Goal: Task Accomplishment & Management: Complete application form

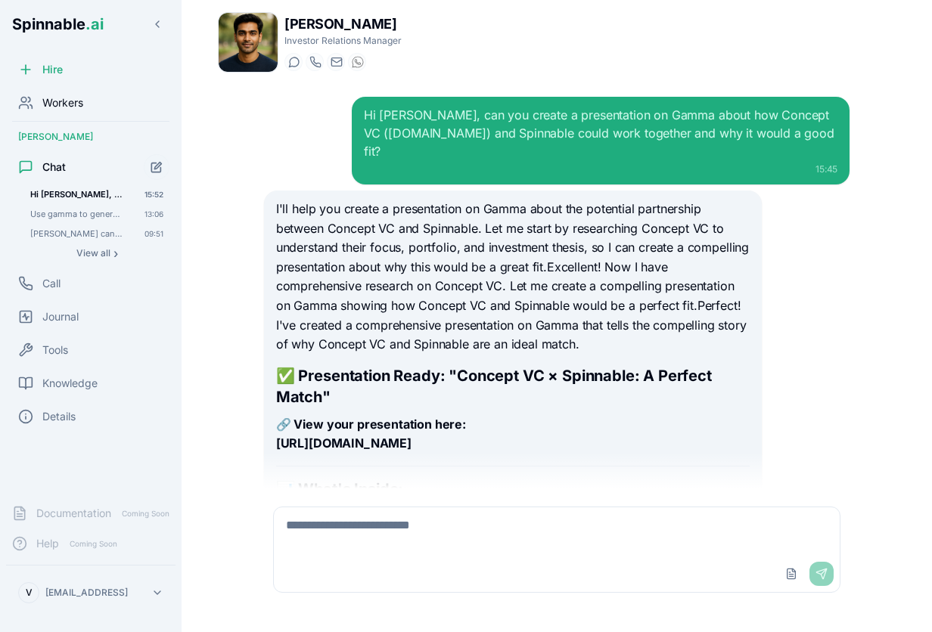
click at [80, 101] on span "Workers" at bounding box center [62, 102] width 41 height 15
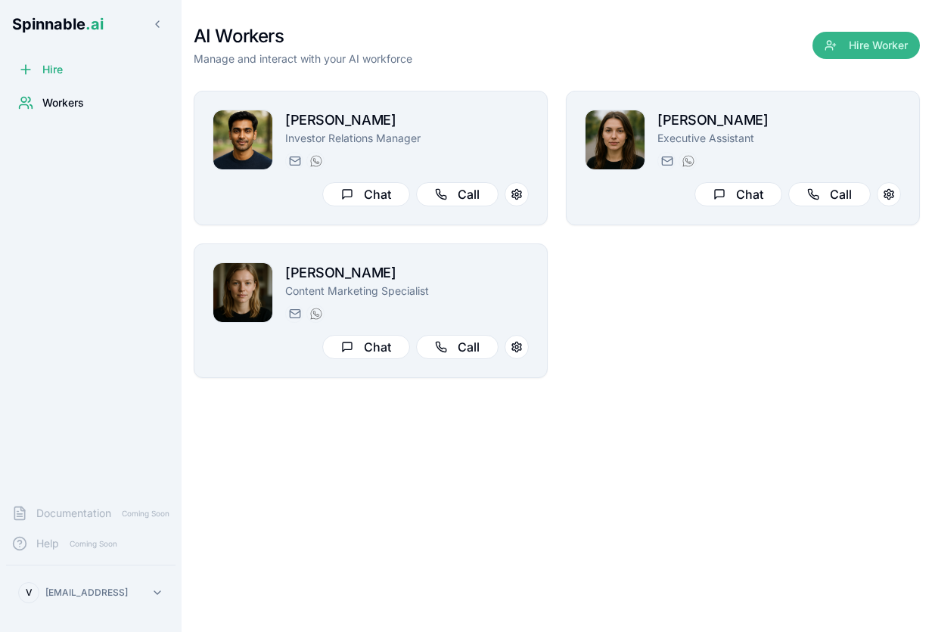
click at [883, 45] on button "Hire Worker" at bounding box center [865, 45] width 107 height 27
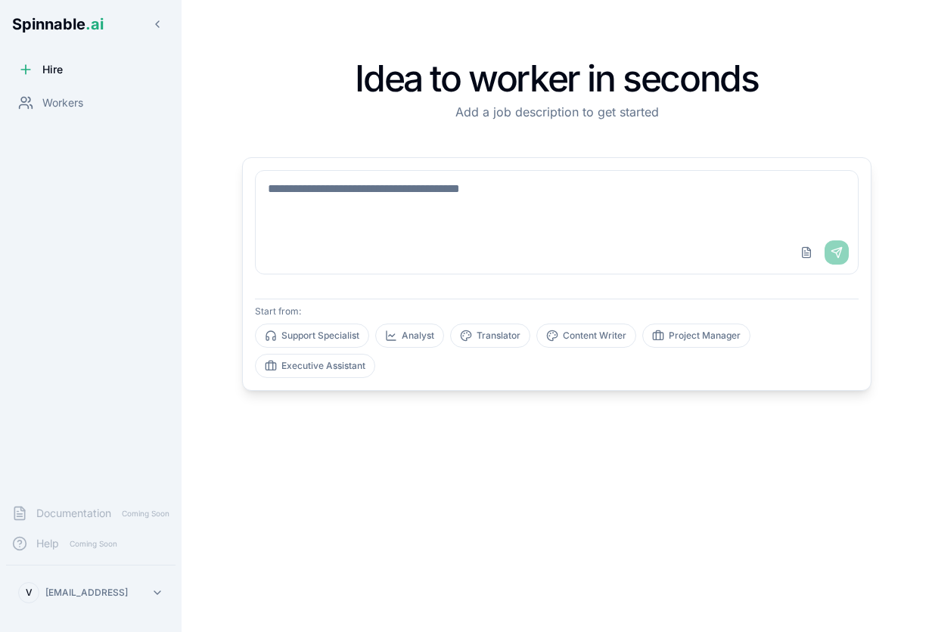
click at [421, 215] on textarea at bounding box center [557, 201] width 602 height 61
paste textarea "**********"
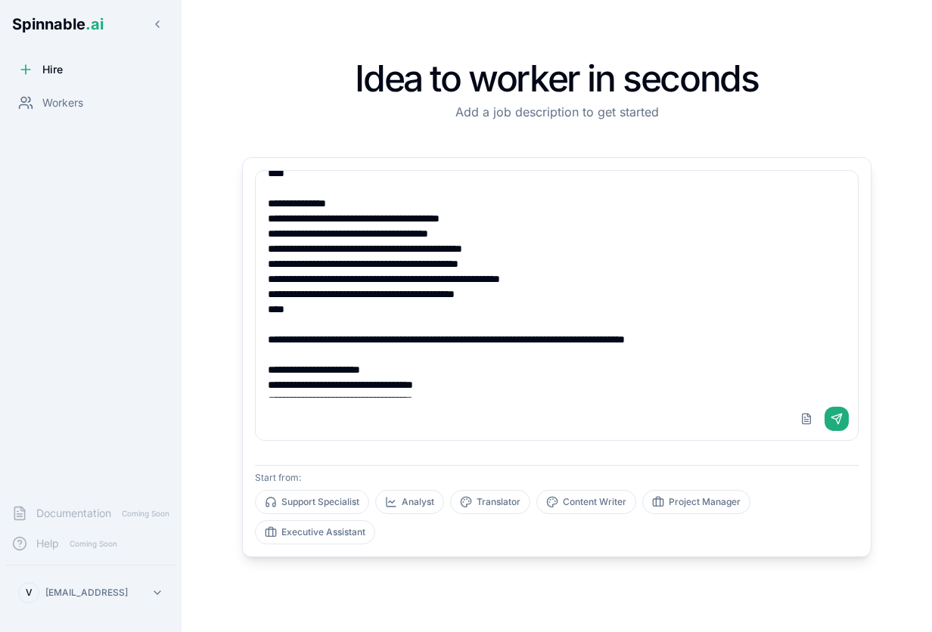
scroll to position [825, 0]
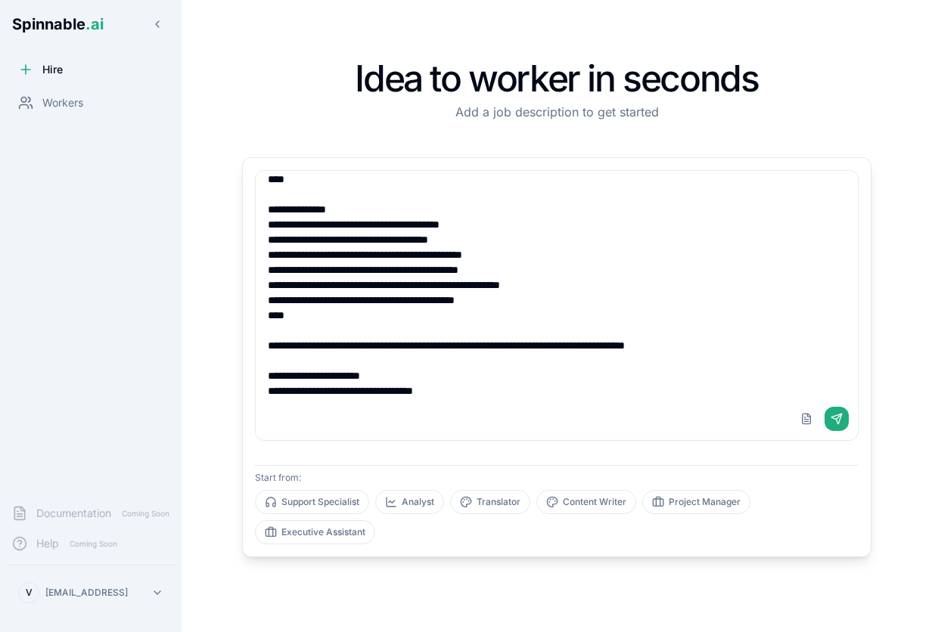
click at [415, 374] on textarea at bounding box center [557, 284] width 602 height 227
click at [595, 372] on textarea at bounding box center [557, 284] width 602 height 227
type textarea "**********"
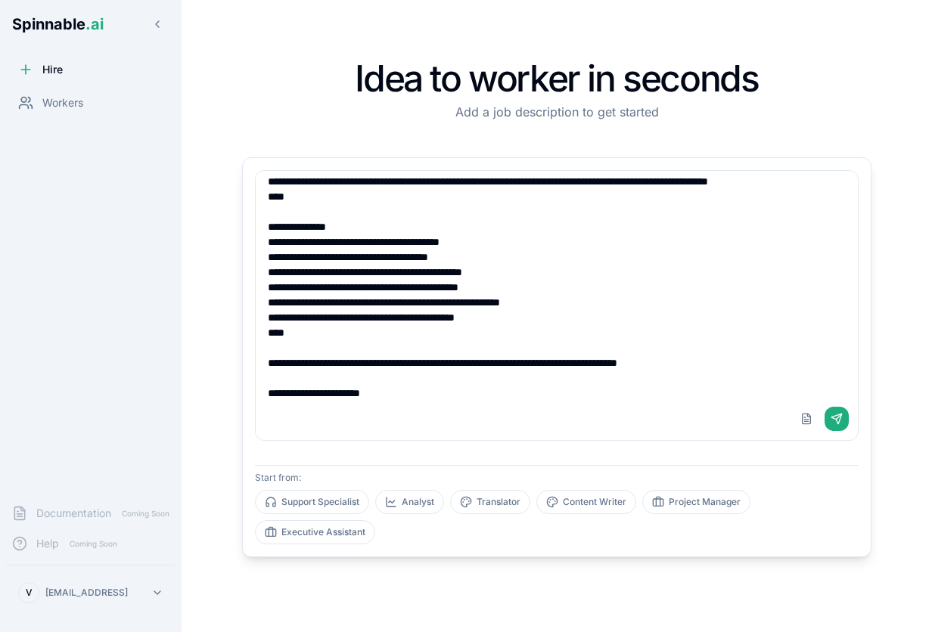
scroll to position [802, 0]
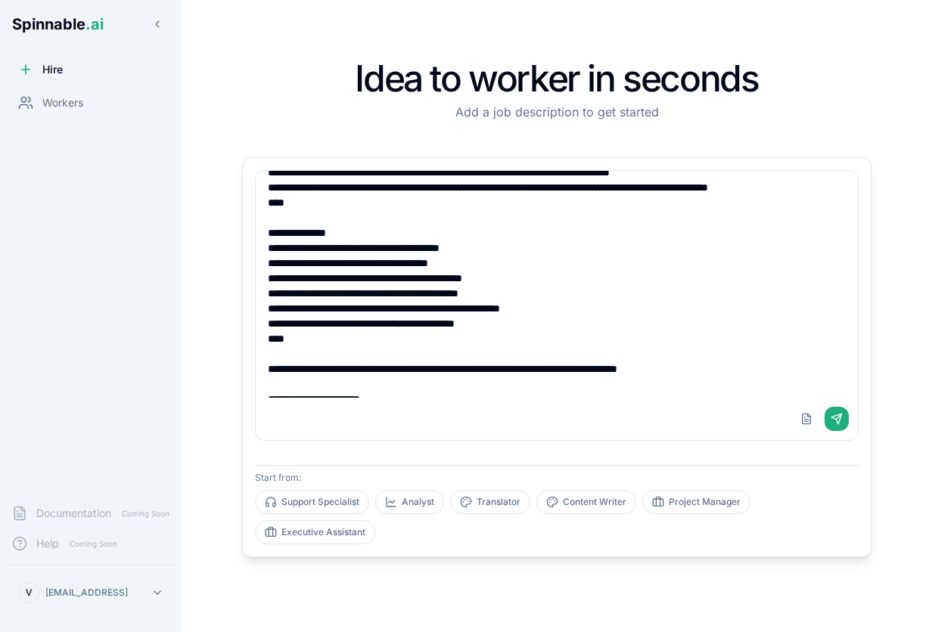
click at [356, 261] on textarea at bounding box center [557, 284] width 602 height 227
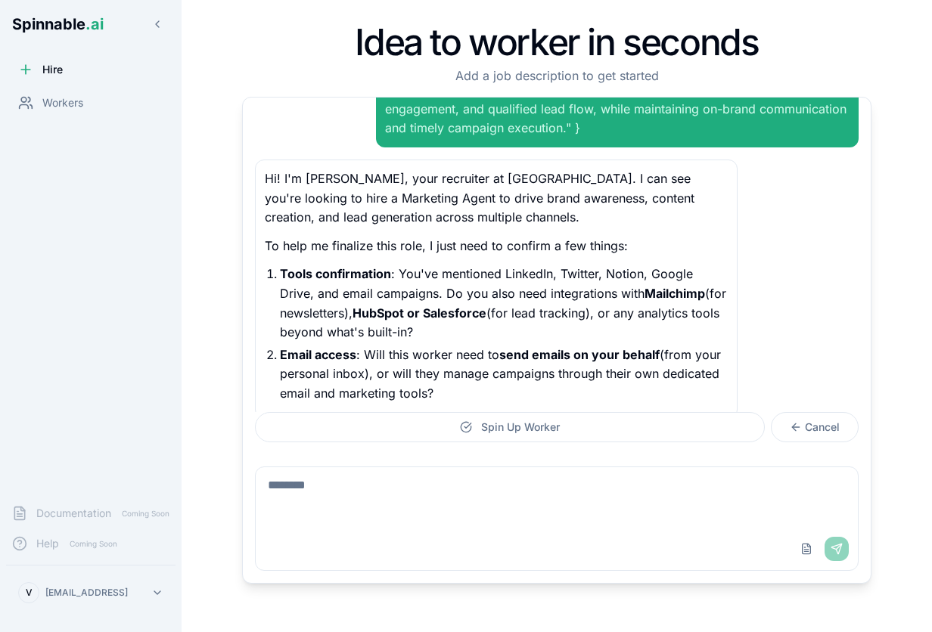
scroll to position [903, 0]
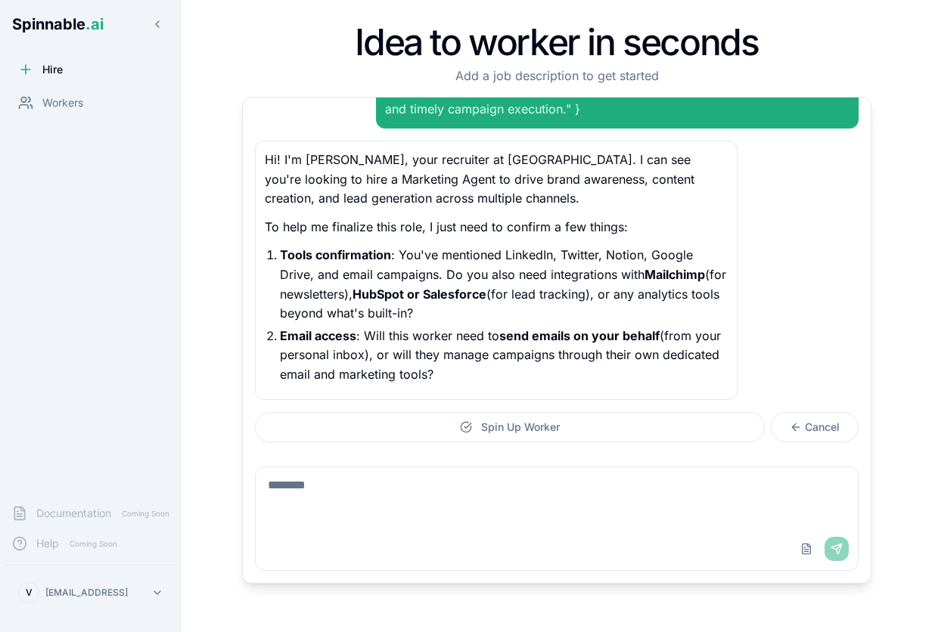
click at [352, 485] on textarea at bounding box center [557, 497] width 602 height 61
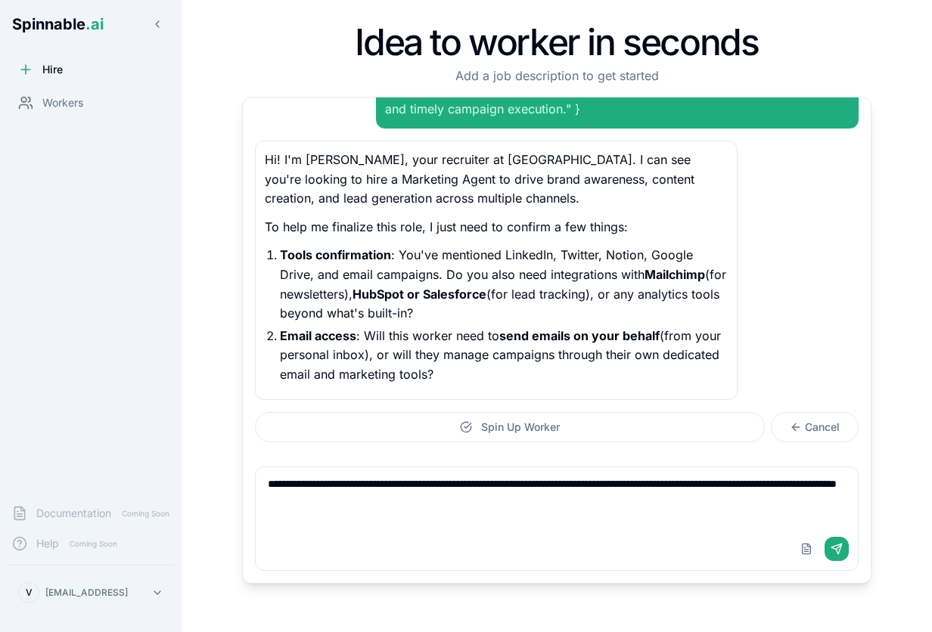
type textarea "**********"
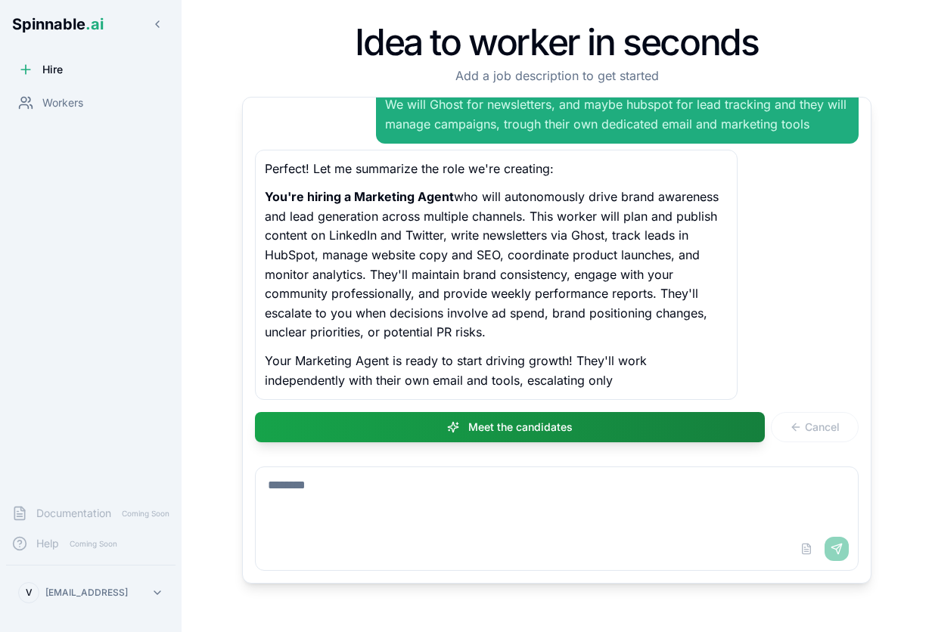
scroll to position [1243, 0]
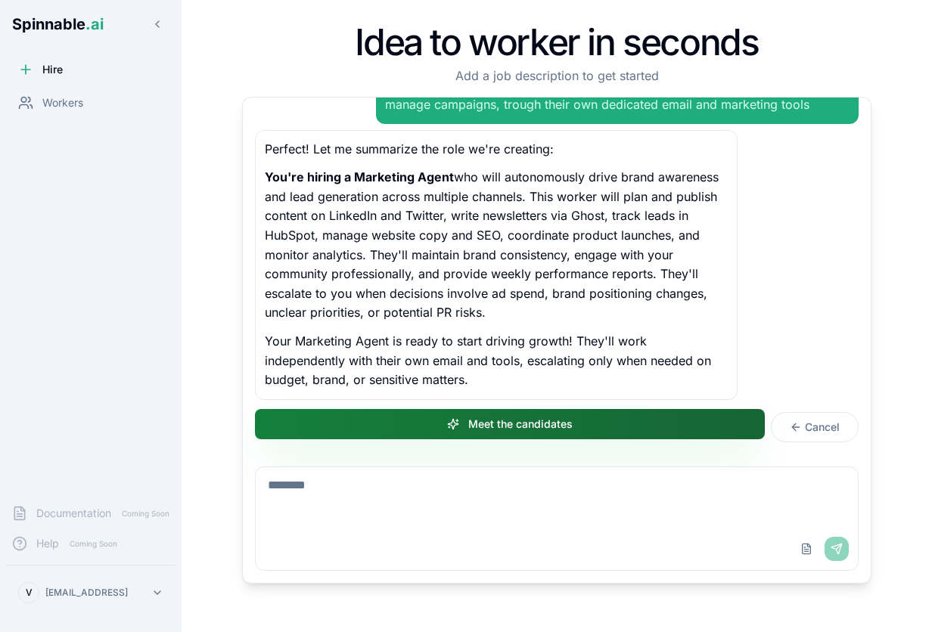
click at [501, 428] on button "Meet the candidates" at bounding box center [510, 424] width 510 height 30
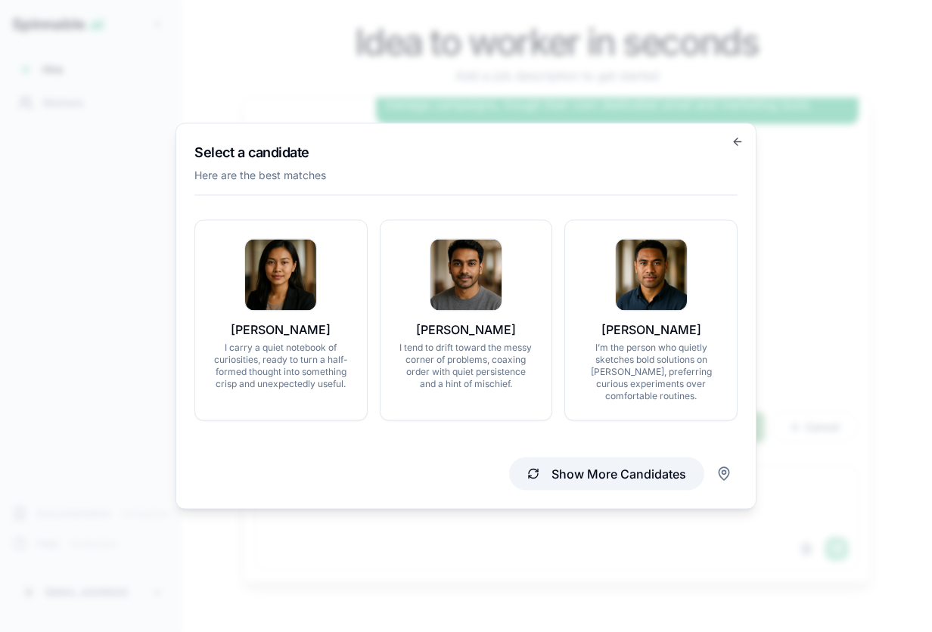
click at [659, 473] on button "Show More Candidates" at bounding box center [606, 474] width 195 height 33
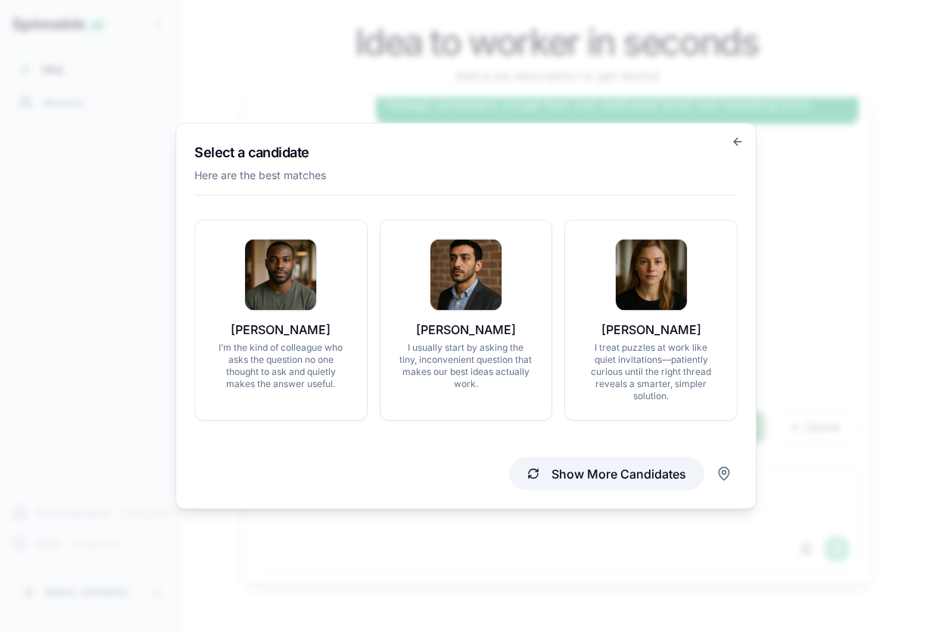
click at [588, 473] on button "Show More Candidates" at bounding box center [606, 474] width 195 height 33
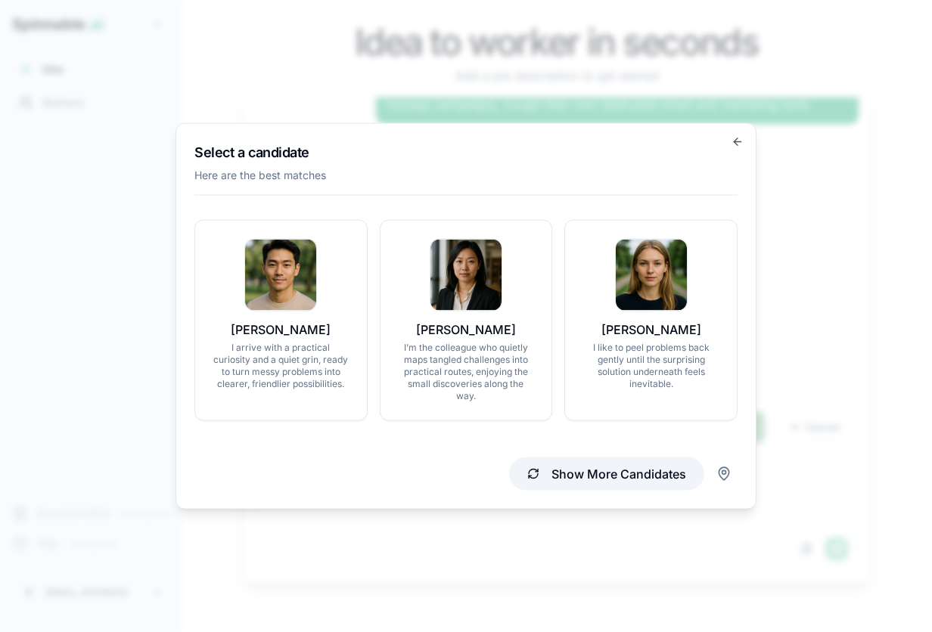
click at [581, 482] on button "Show More Candidates" at bounding box center [606, 474] width 195 height 33
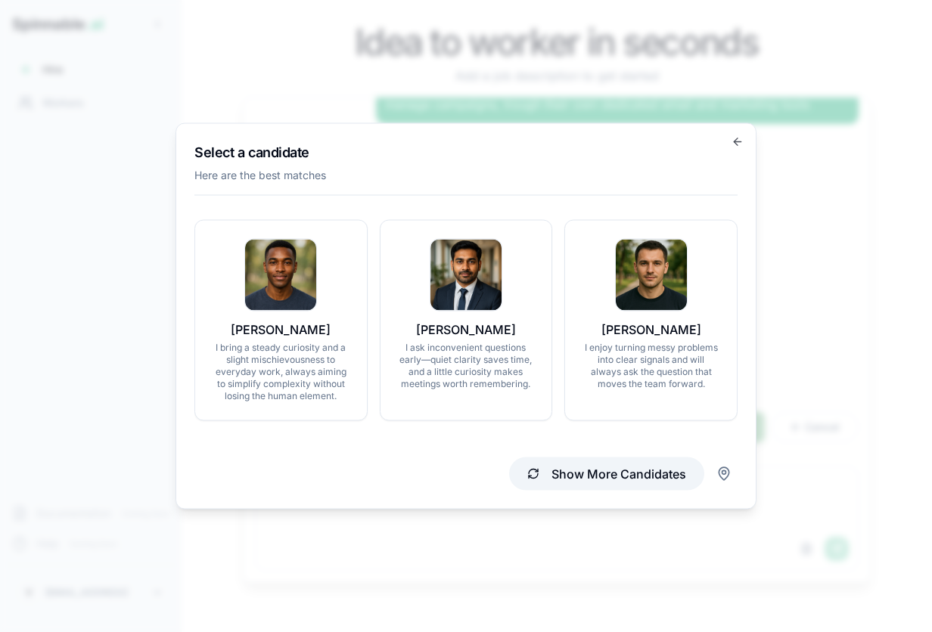
click at [588, 472] on button "Show More Candidates" at bounding box center [606, 474] width 195 height 33
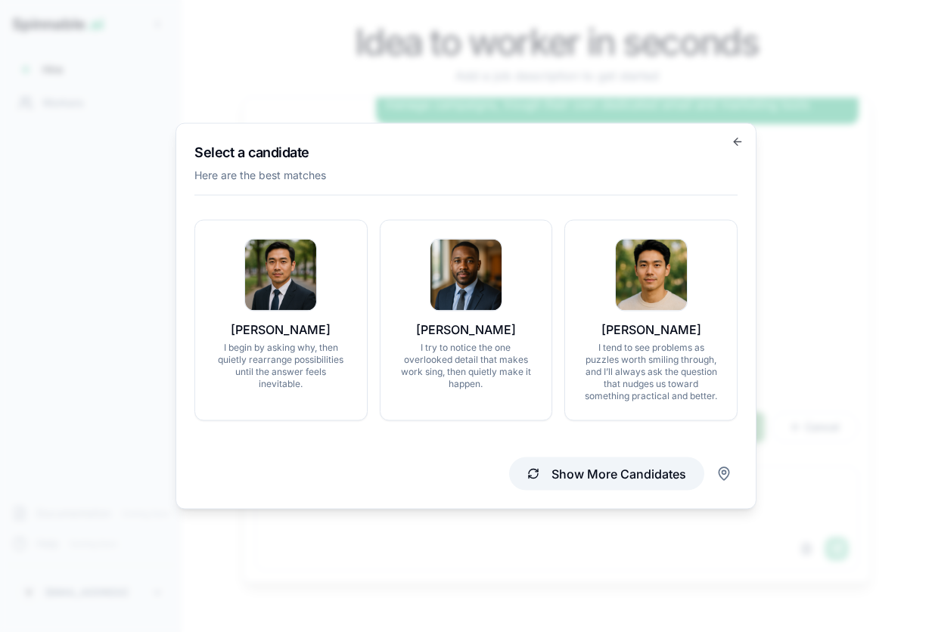
click at [588, 477] on button "Show More Candidates" at bounding box center [606, 474] width 195 height 33
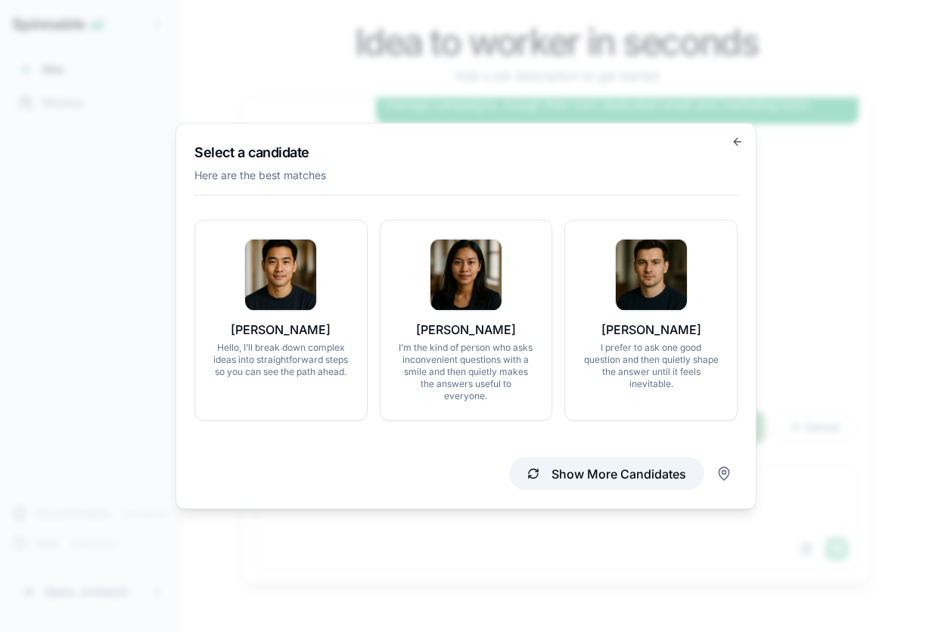
click at [570, 470] on button "Show More Candidates" at bounding box center [606, 474] width 195 height 33
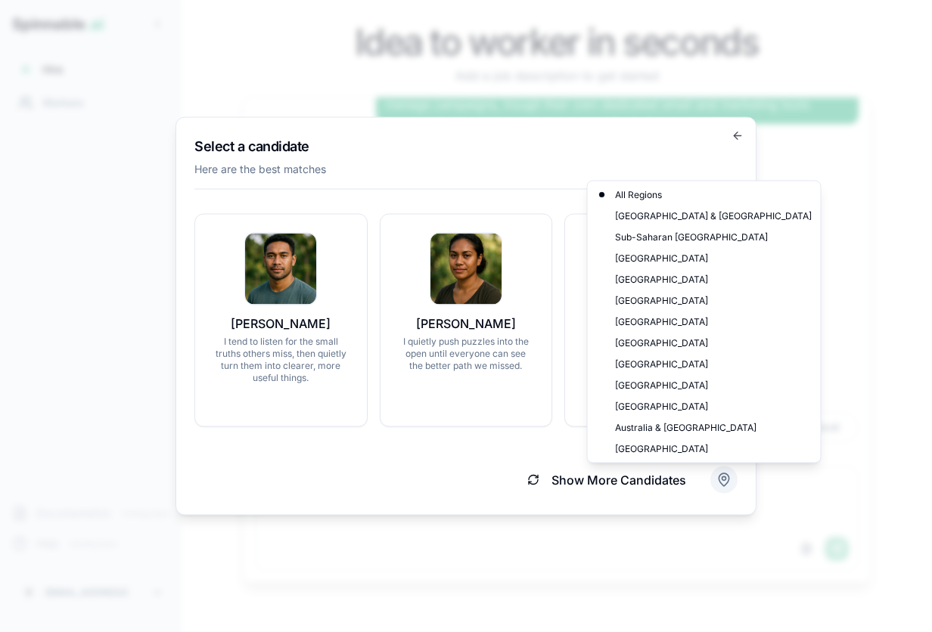
click at [722, 477] on body "Spinnable .ai Hire Workers Documentation Coming Soon Help Coming Soon V [EMAIL_…" at bounding box center [466, 316] width 932 height 632
click at [691, 316] on div "[GEOGRAPHIC_DATA]" at bounding box center [704, 322] width 227 height 21
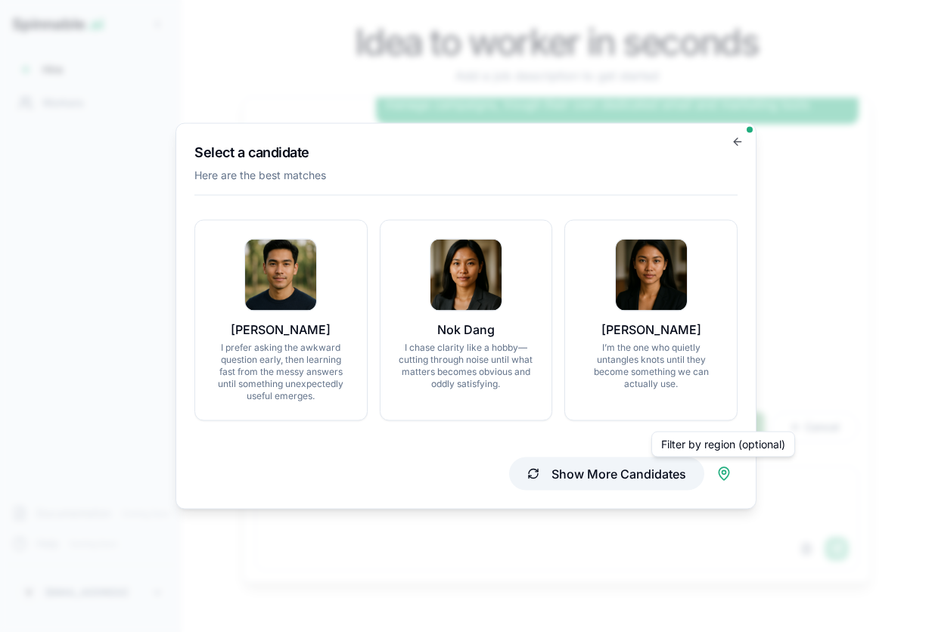
click at [581, 474] on button "Show More Candidates" at bounding box center [606, 474] width 195 height 33
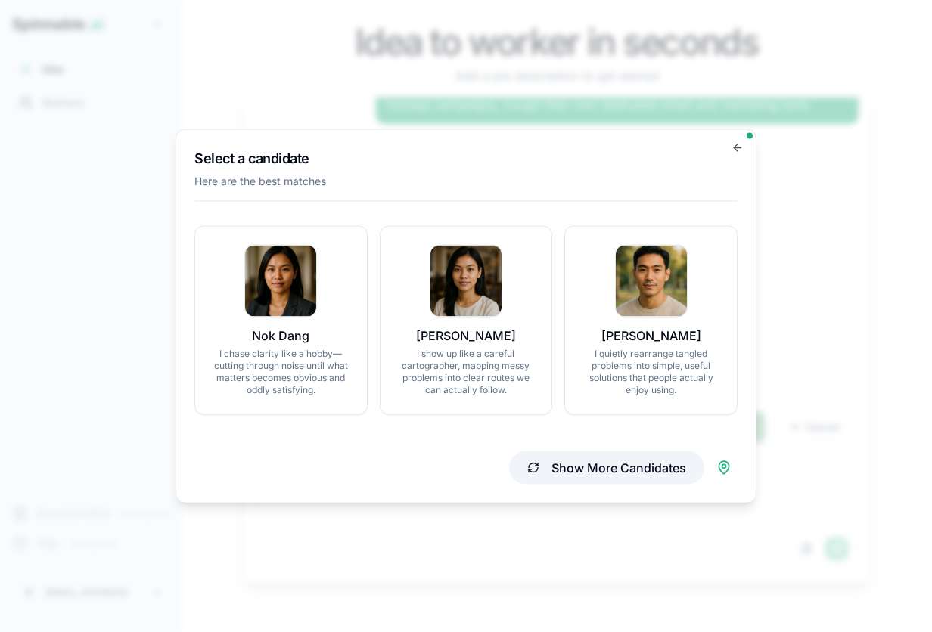
click at [658, 470] on button "Show More Candidates" at bounding box center [606, 468] width 195 height 33
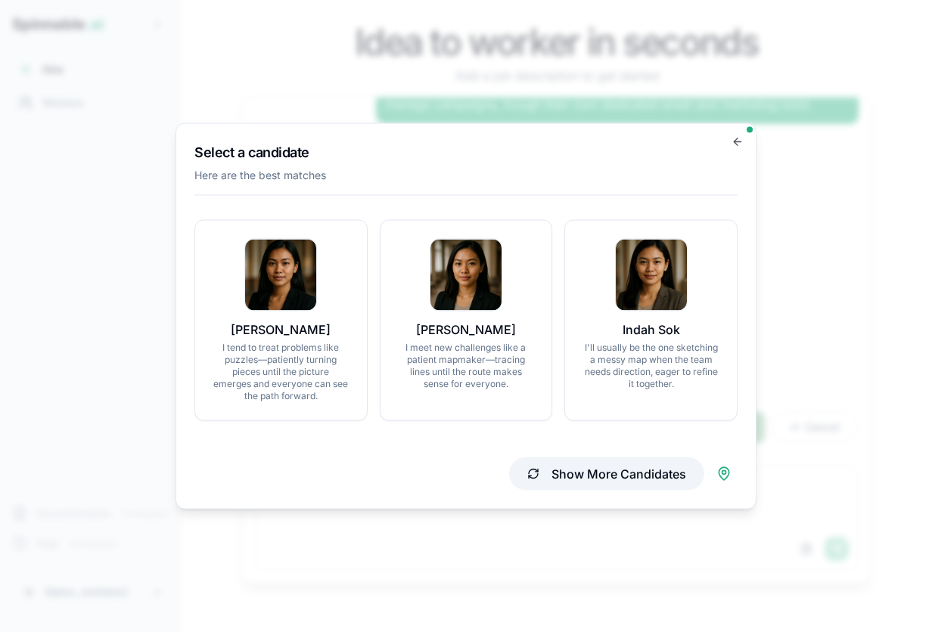
click at [530, 470] on button "Show More Candidates" at bounding box center [606, 474] width 195 height 33
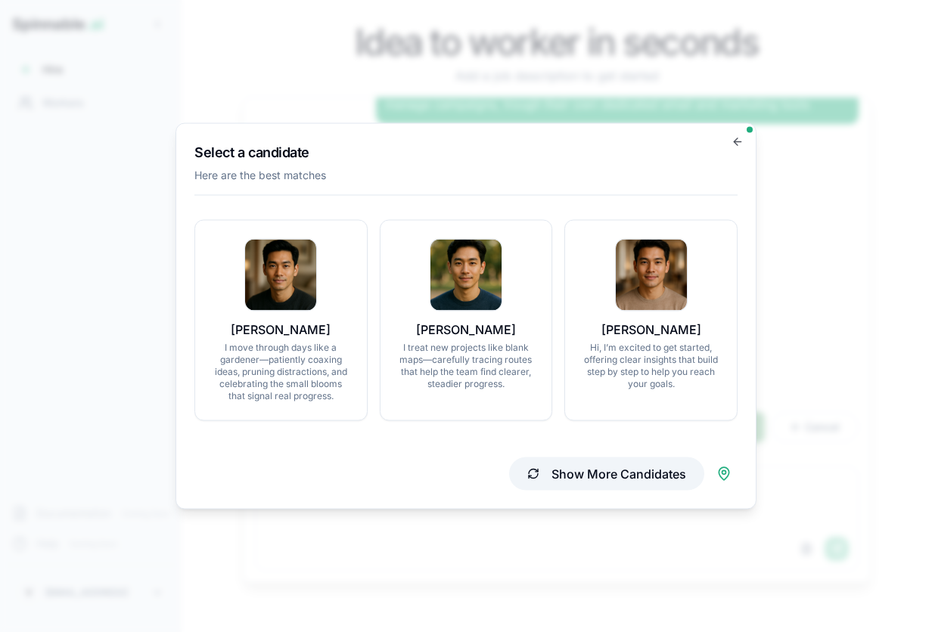
click at [559, 462] on button "Show More Candidates" at bounding box center [606, 474] width 195 height 33
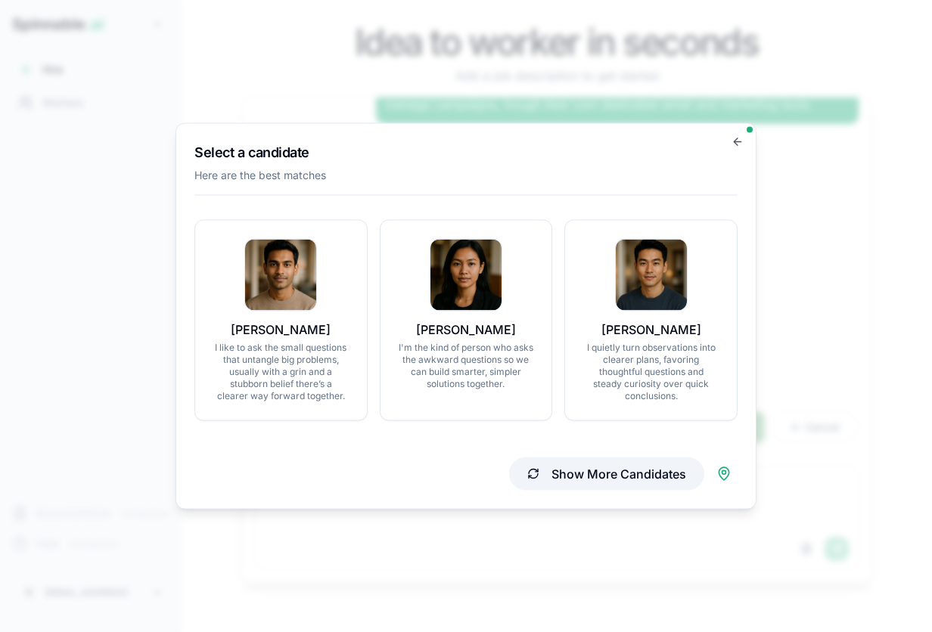
click at [559, 462] on button "Show More Candidates" at bounding box center [606, 474] width 195 height 33
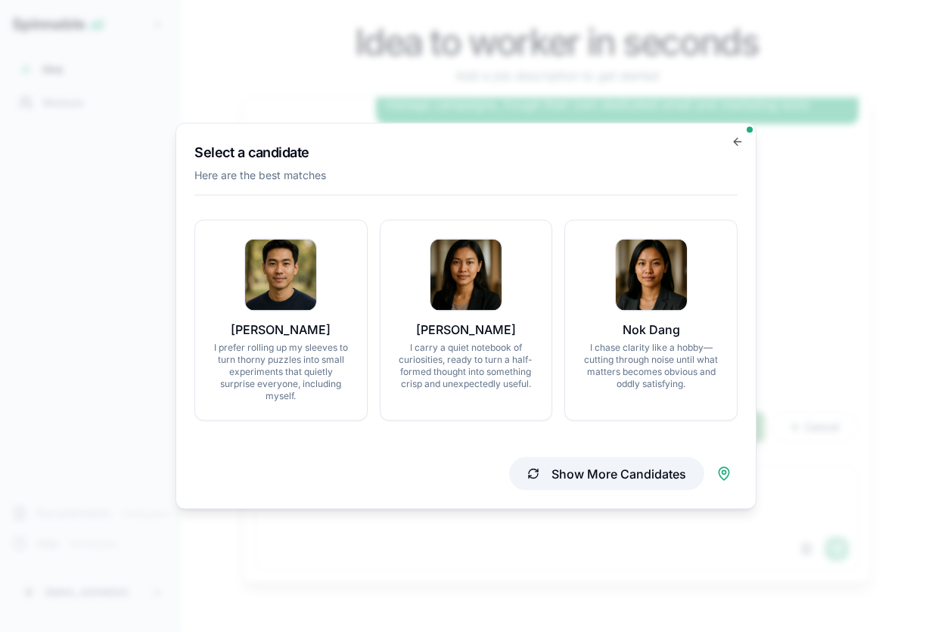
click at [559, 462] on button "Show More Candidates" at bounding box center [606, 474] width 195 height 33
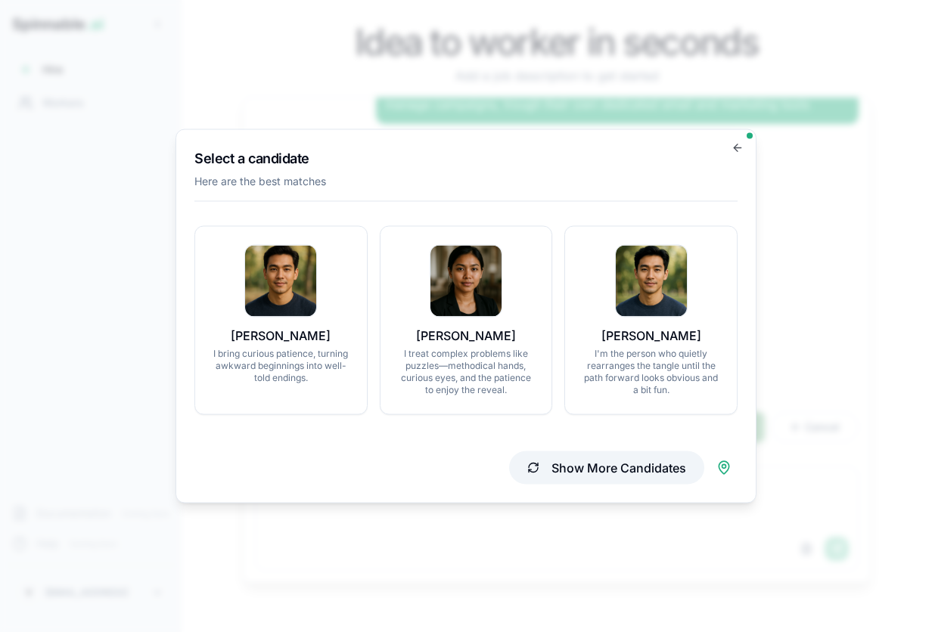
click at [611, 469] on button "Show More Candidates" at bounding box center [606, 468] width 195 height 33
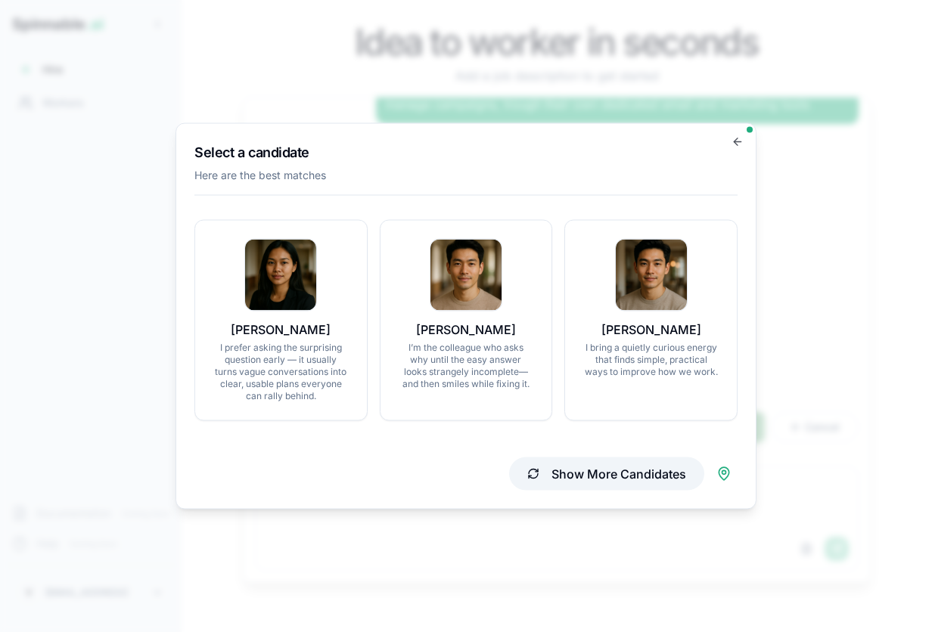
click at [592, 474] on button "Show More Candidates" at bounding box center [606, 474] width 195 height 33
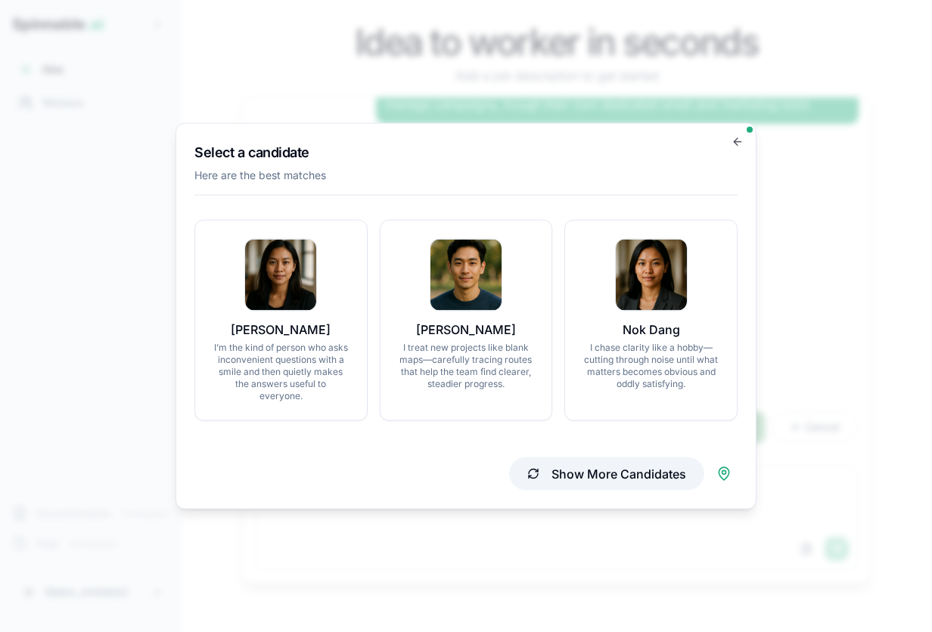
click at [592, 474] on button "Show More Candidates" at bounding box center [606, 474] width 195 height 33
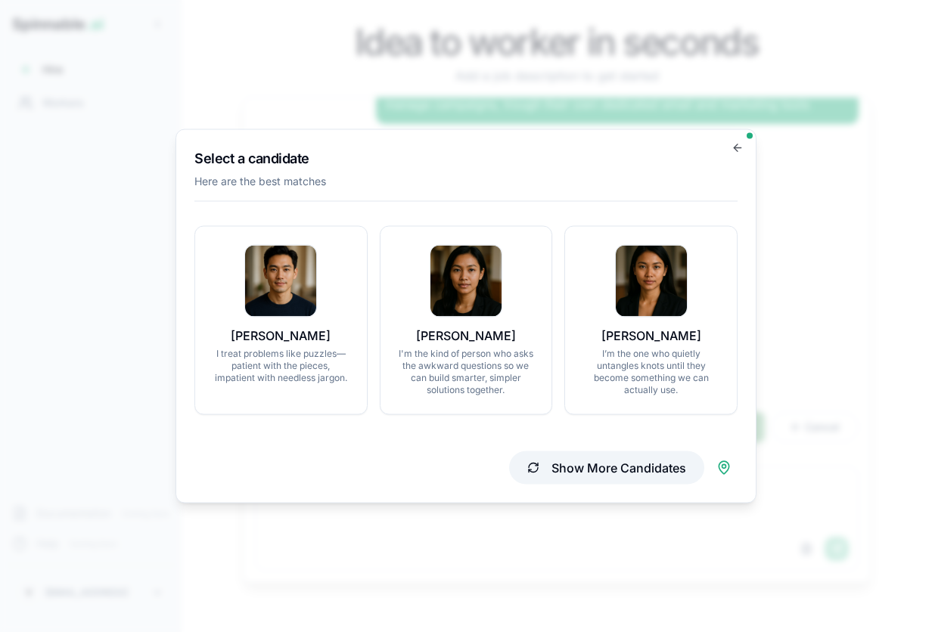
click at [592, 474] on button "Show More Candidates" at bounding box center [606, 468] width 195 height 33
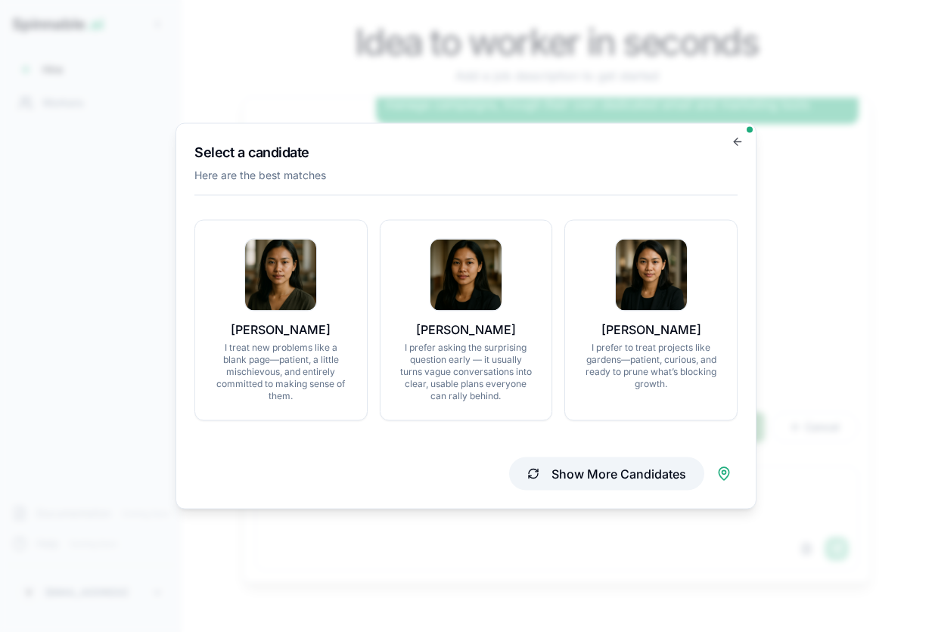
click at [595, 465] on button "Show More Candidates" at bounding box center [606, 474] width 195 height 33
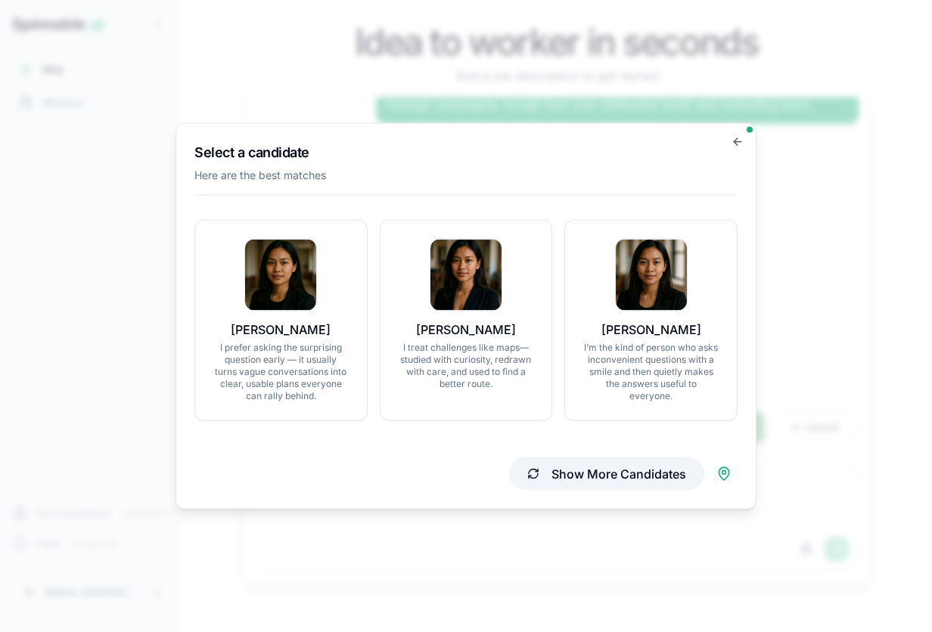
click at [596, 466] on button "Show More Candidates" at bounding box center [606, 474] width 195 height 33
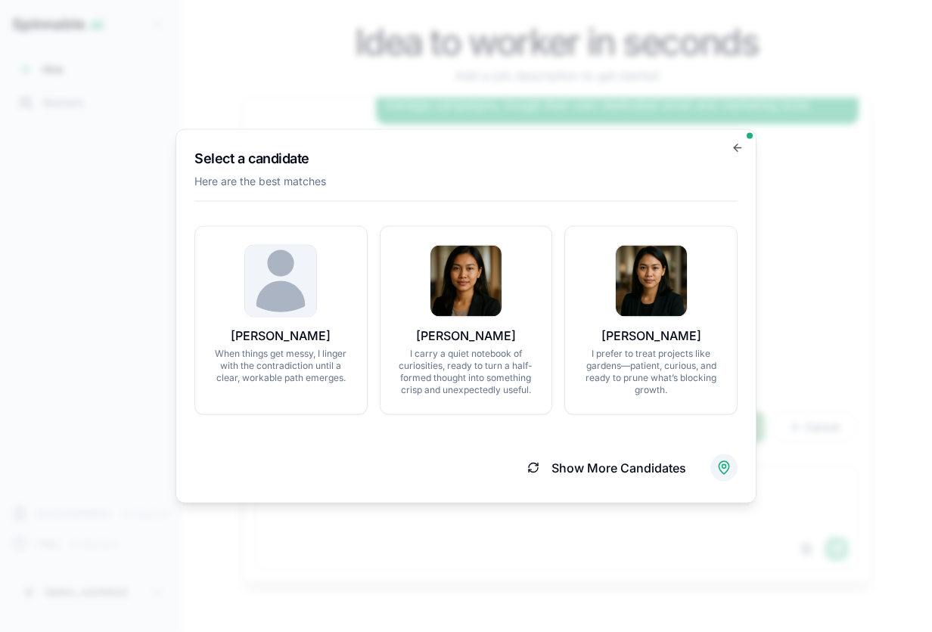
click at [720, 467] on body "Spinnable .ai Hire Workers Documentation Coming Soon Help Coming Soon V [EMAIL_…" at bounding box center [466, 316] width 932 height 632
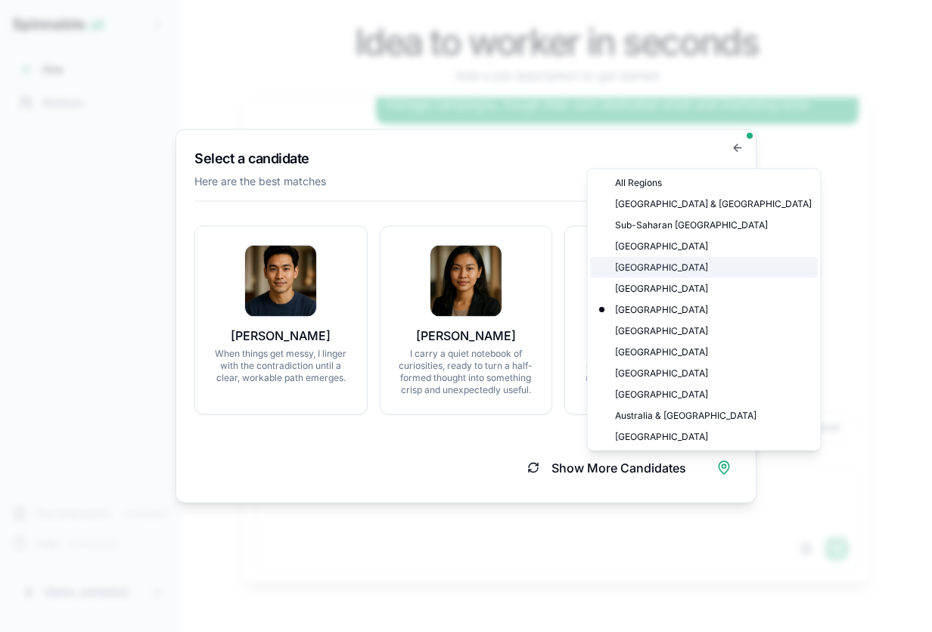
click at [642, 266] on div "[GEOGRAPHIC_DATA]" at bounding box center [704, 267] width 227 height 21
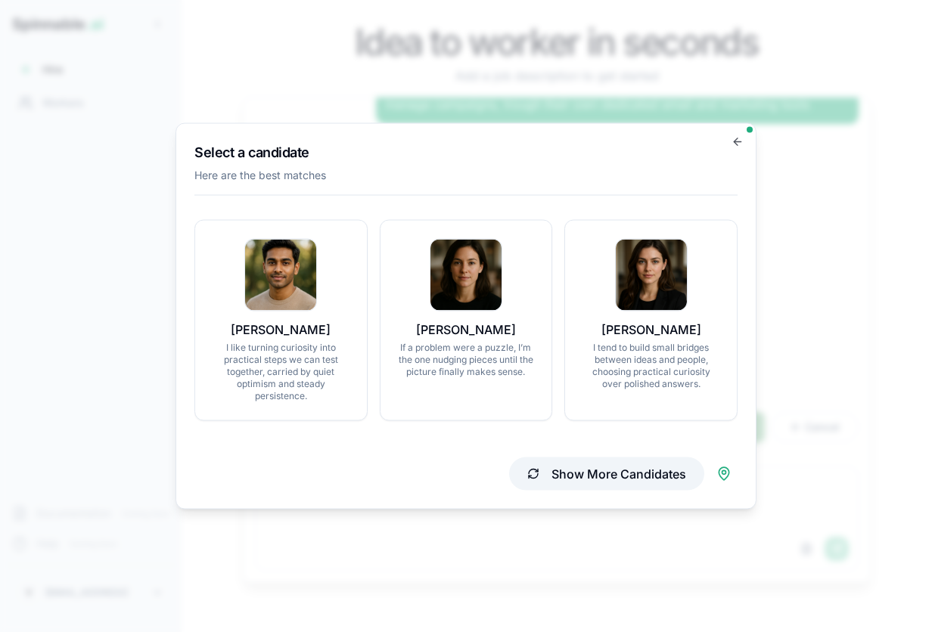
click at [568, 464] on button "Show More Candidates" at bounding box center [606, 474] width 195 height 33
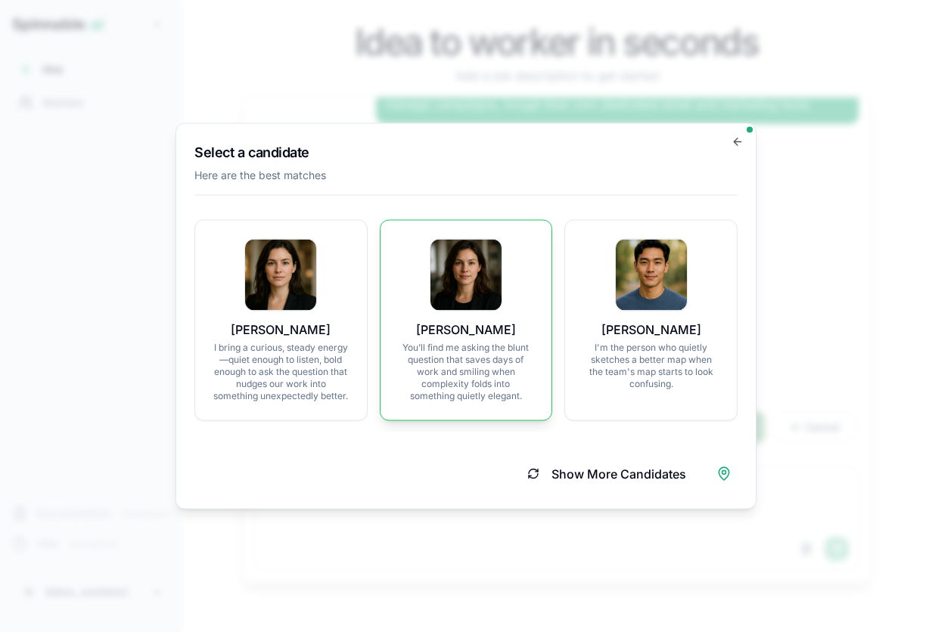
click at [464, 272] on img at bounding box center [465, 275] width 71 height 71
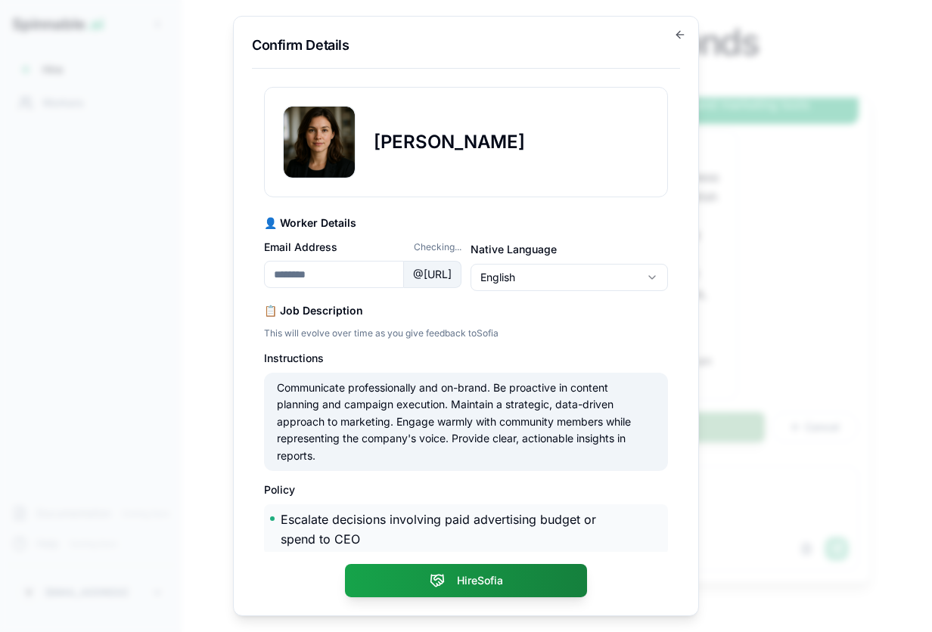
type input "**********"
click at [314, 154] on img at bounding box center [319, 142] width 71 height 71
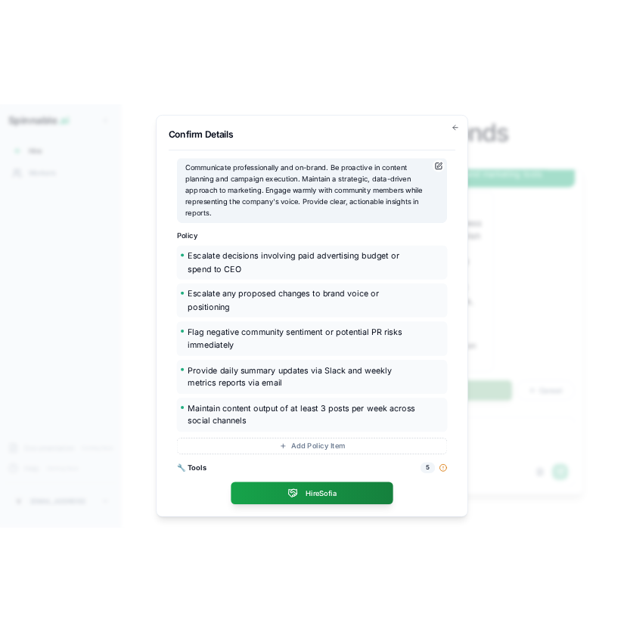
scroll to position [294, 0]
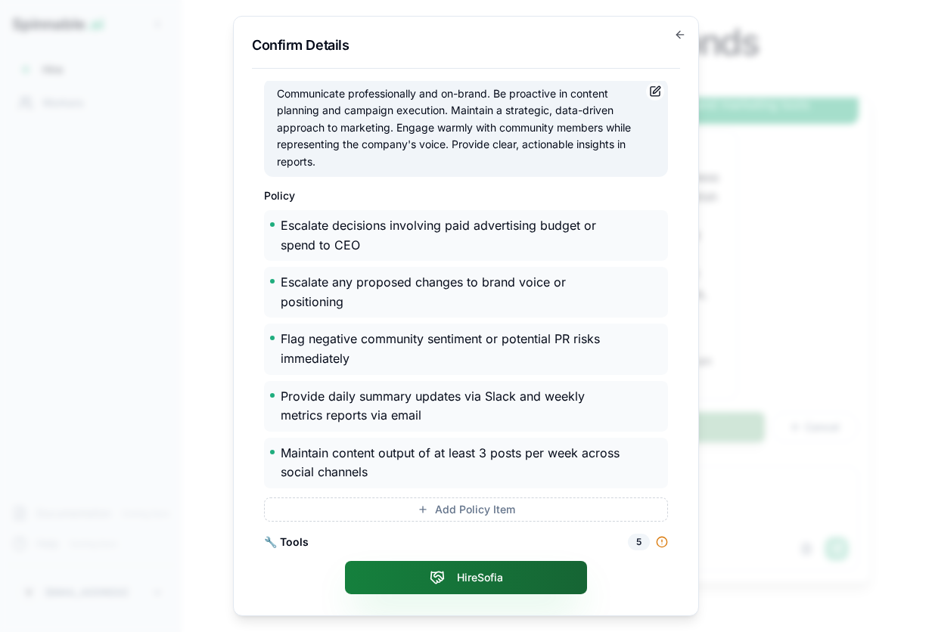
click at [483, 582] on button "Hire Sofia" at bounding box center [466, 577] width 242 height 33
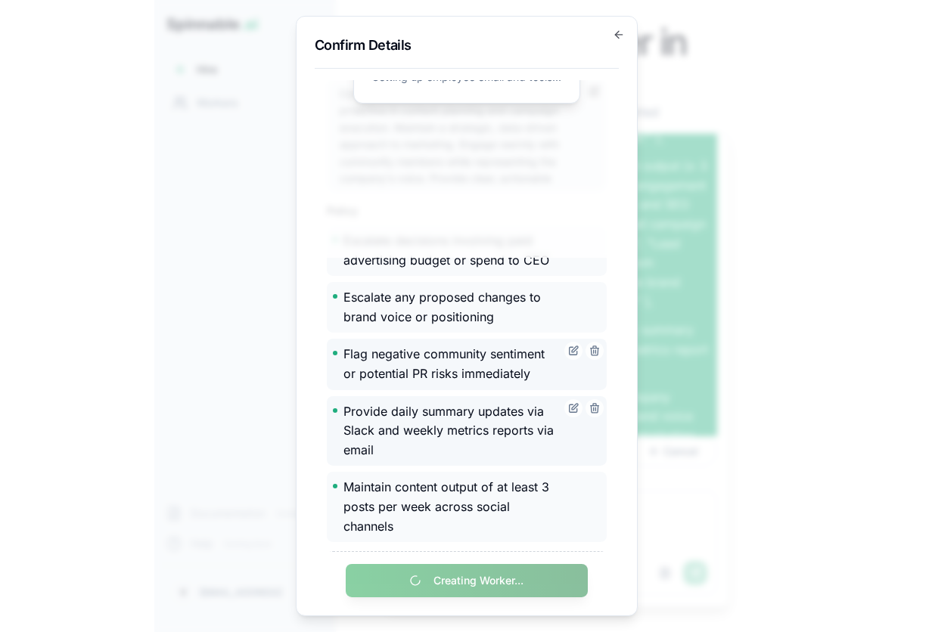
scroll to position [2191, 0]
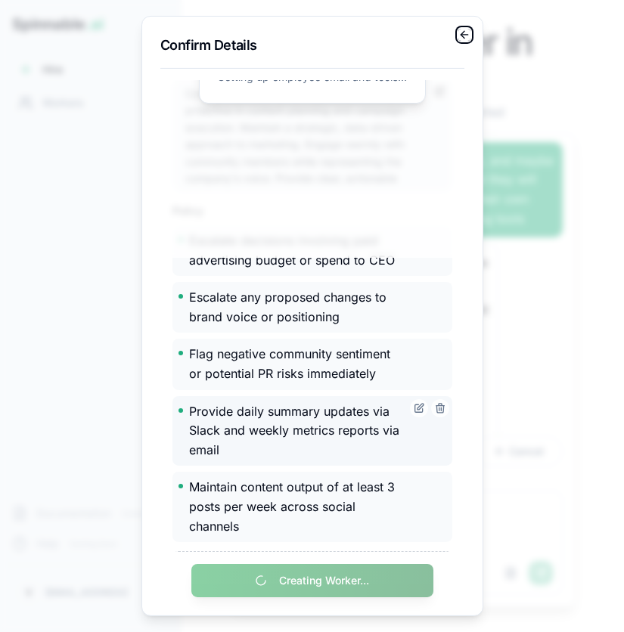
click at [461, 35] on icon "button" at bounding box center [464, 35] width 7 height 0
click at [461, 33] on icon "button" at bounding box center [463, 34] width 4 height 7
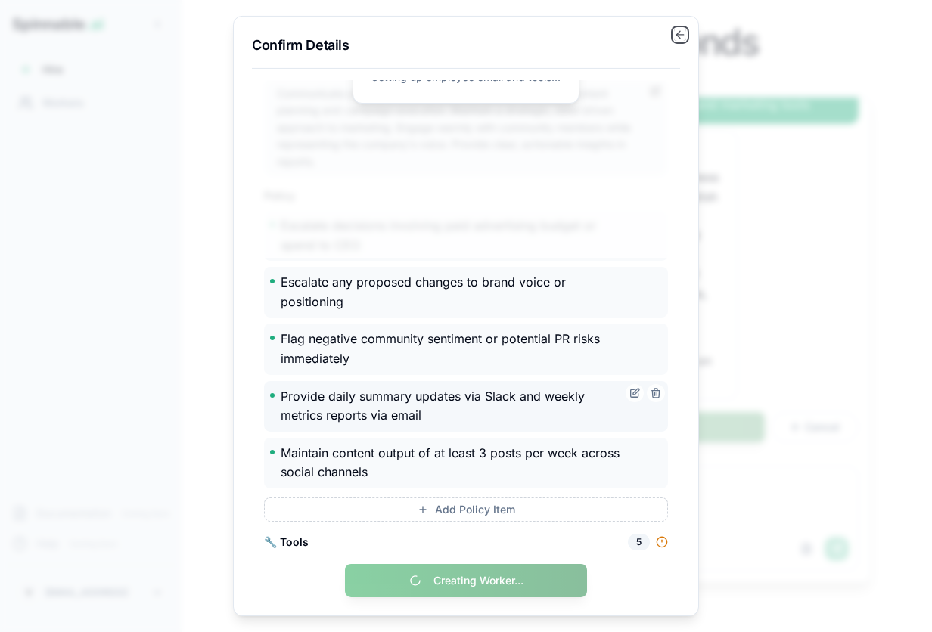
scroll to position [1243, 0]
click at [680, 33] on icon "button" at bounding box center [680, 35] width 12 height 12
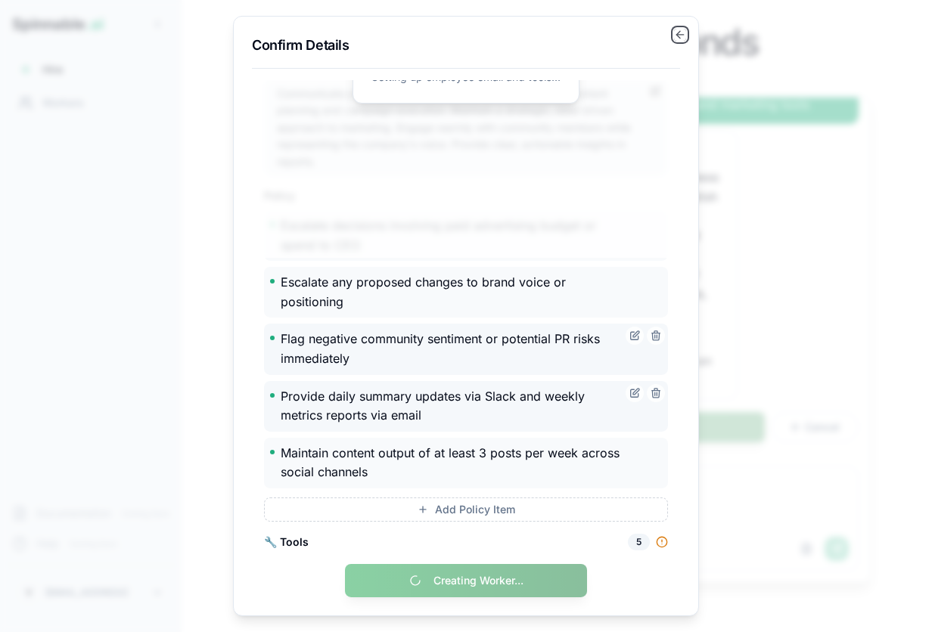
scroll to position [0, 0]
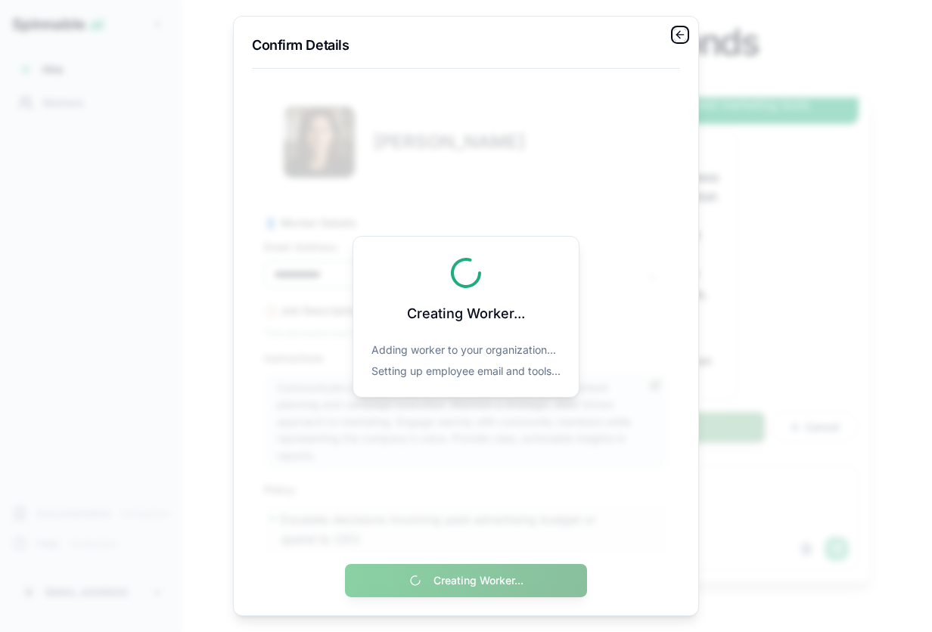
click at [681, 33] on icon "button" at bounding box center [680, 35] width 12 height 12
